Goal: Task Accomplishment & Management: Manage account settings

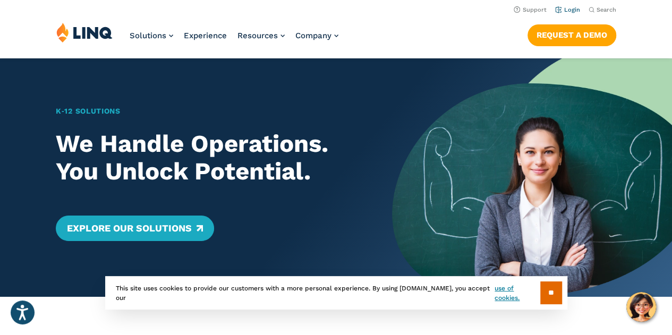
click at [568, 11] on link "Login" at bounding box center [567, 9] width 25 height 7
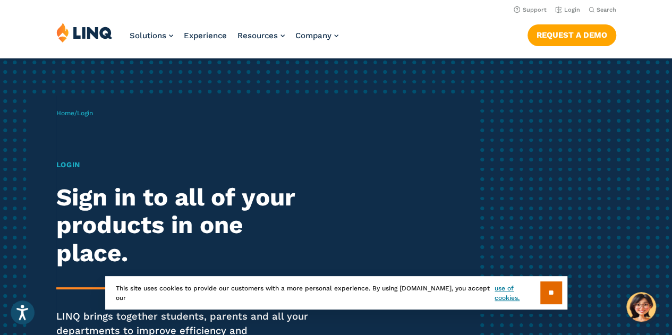
click at [62, 167] on h1 "Login" at bounding box center [185, 164] width 259 height 11
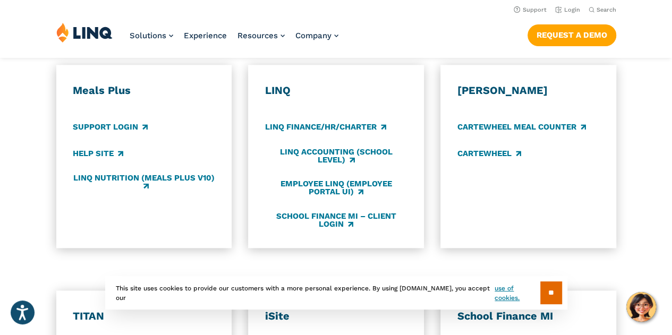
scroll to position [584, 0]
